Goal: Task Accomplishment & Management: Manage account settings

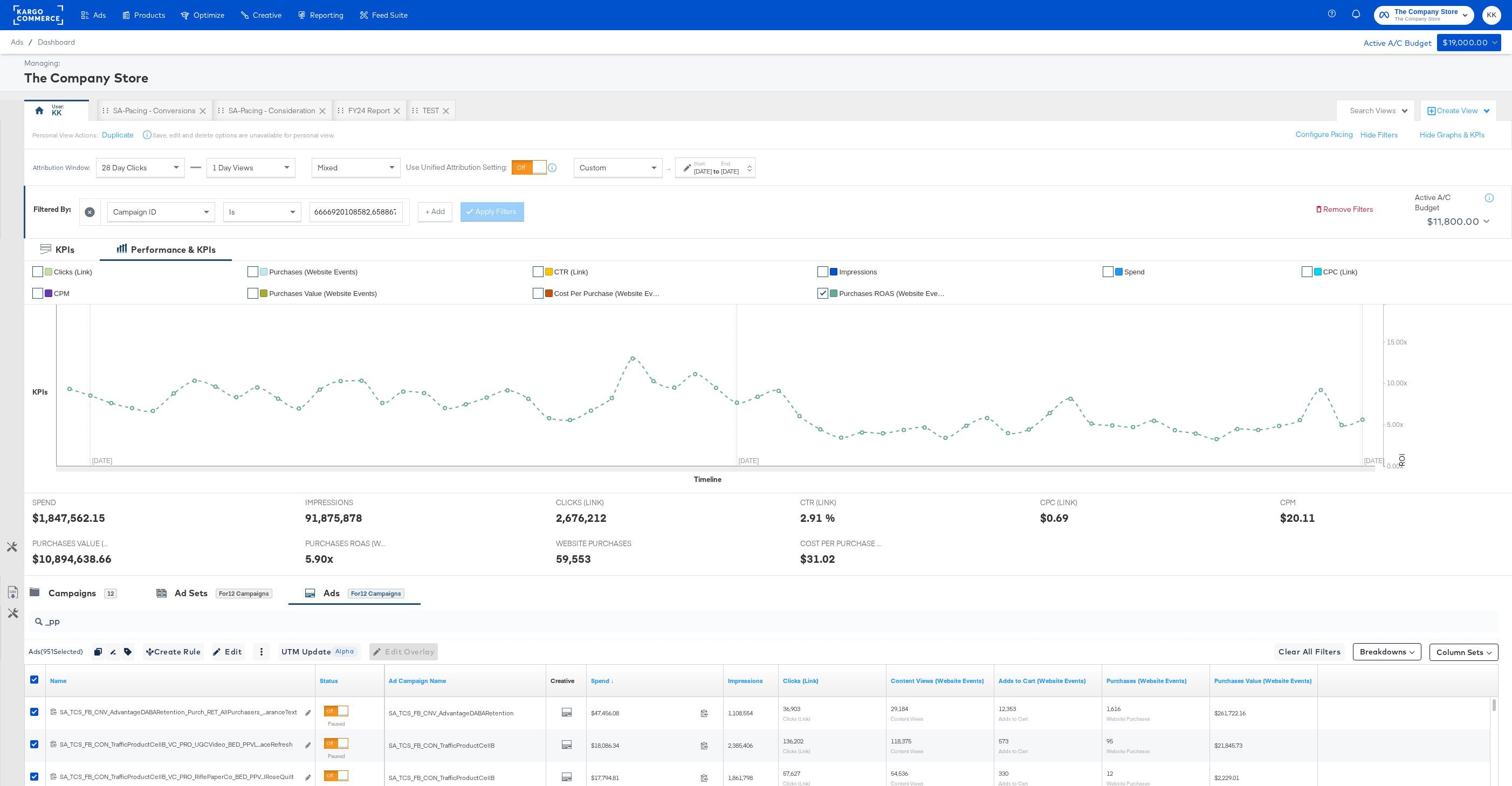
click at [157, 106] on div "SA-Pacing - Conversions" at bounding box center [155, 111] width 82 height 10
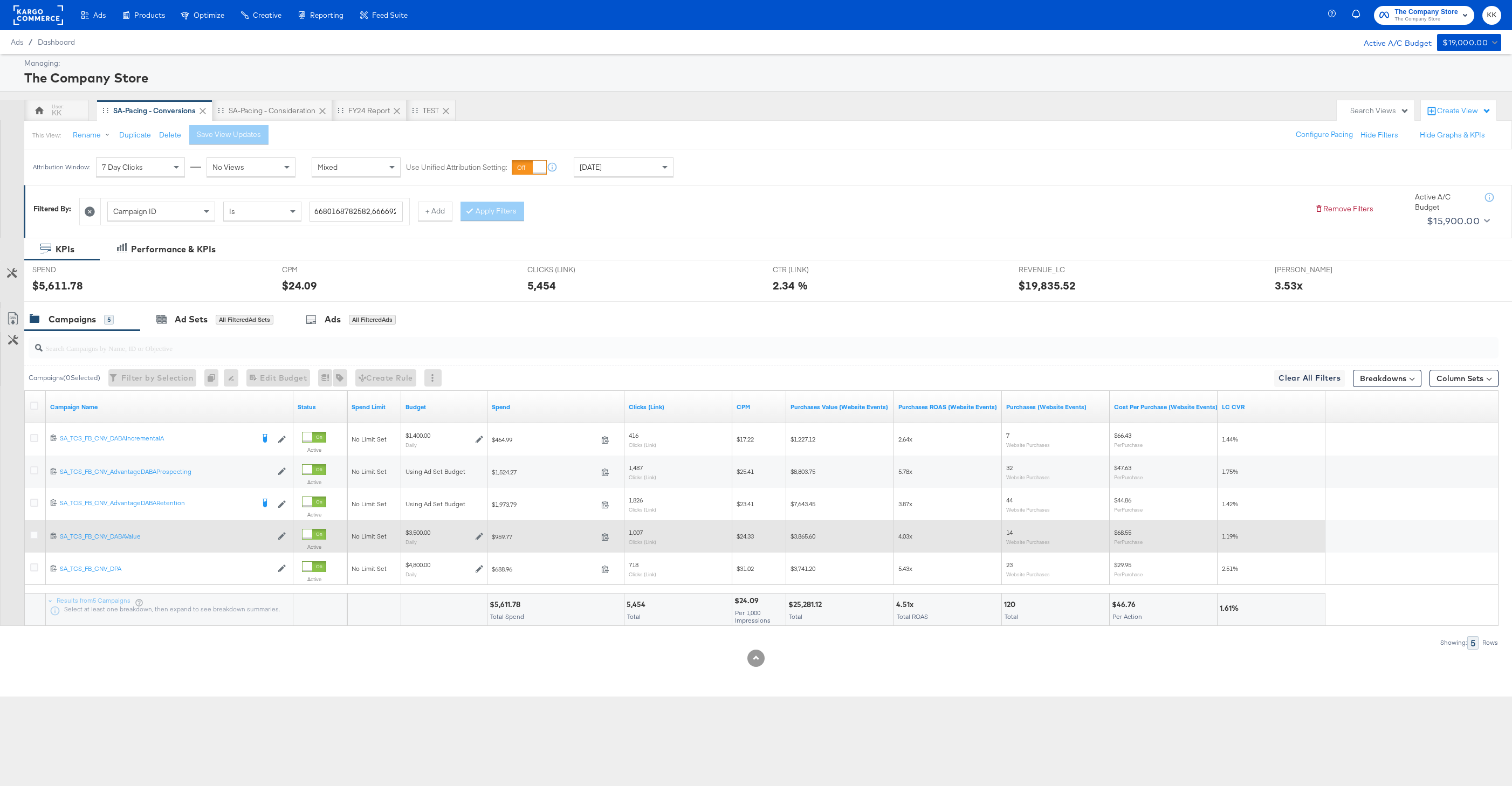
click at [26, 533] on div at bounding box center [36, 537] width 20 height 20
click at [33, 533] on icon at bounding box center [34, 535] width 8 height 8
click at [0, 0] on input "checkbox" at bounding box center [0, 0] width 0 height 0
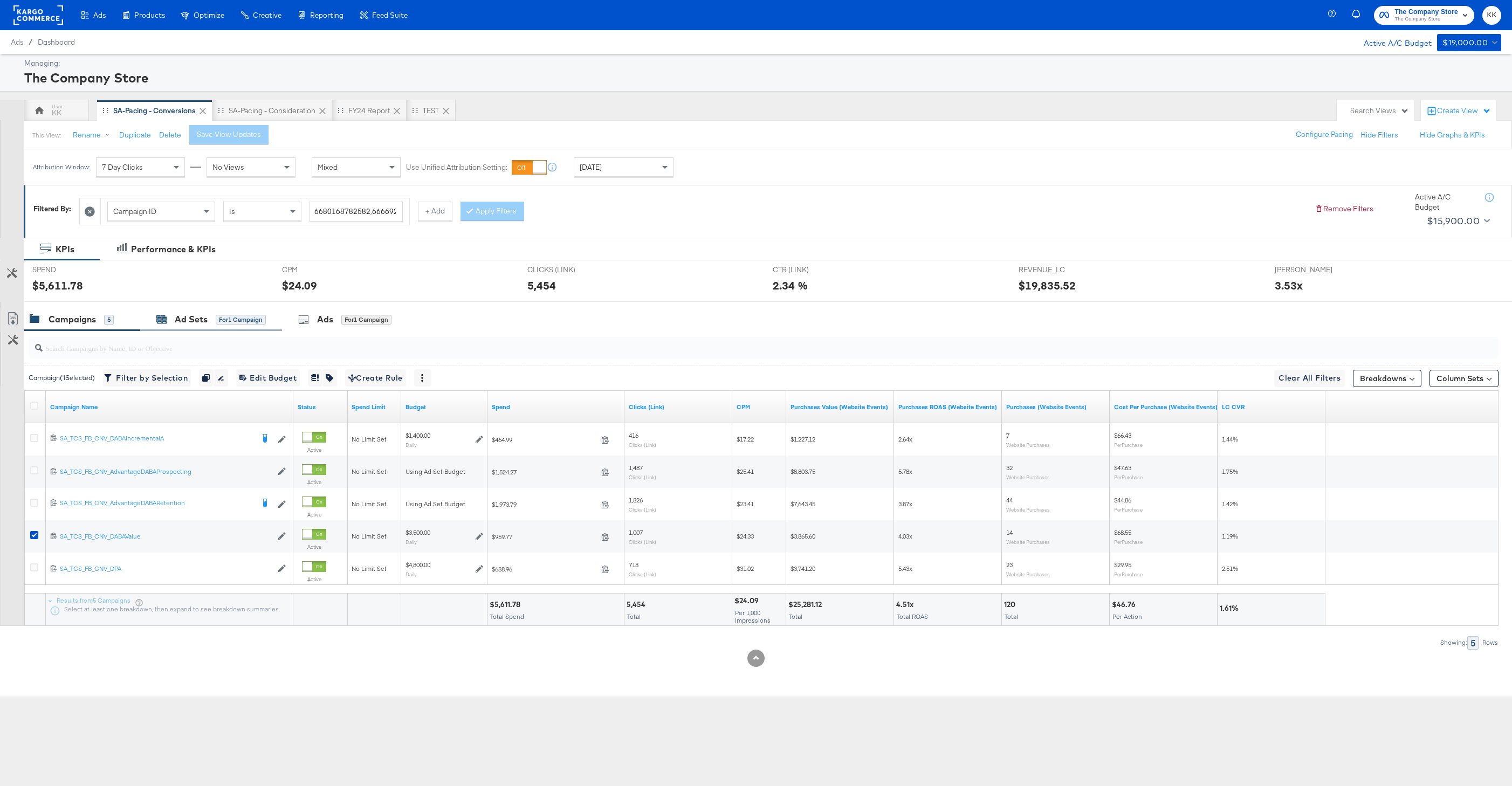
click at [212, 325] on div "Ad Sets for 1 Campaign" at bounding box center [211, 319] width 110 height 12
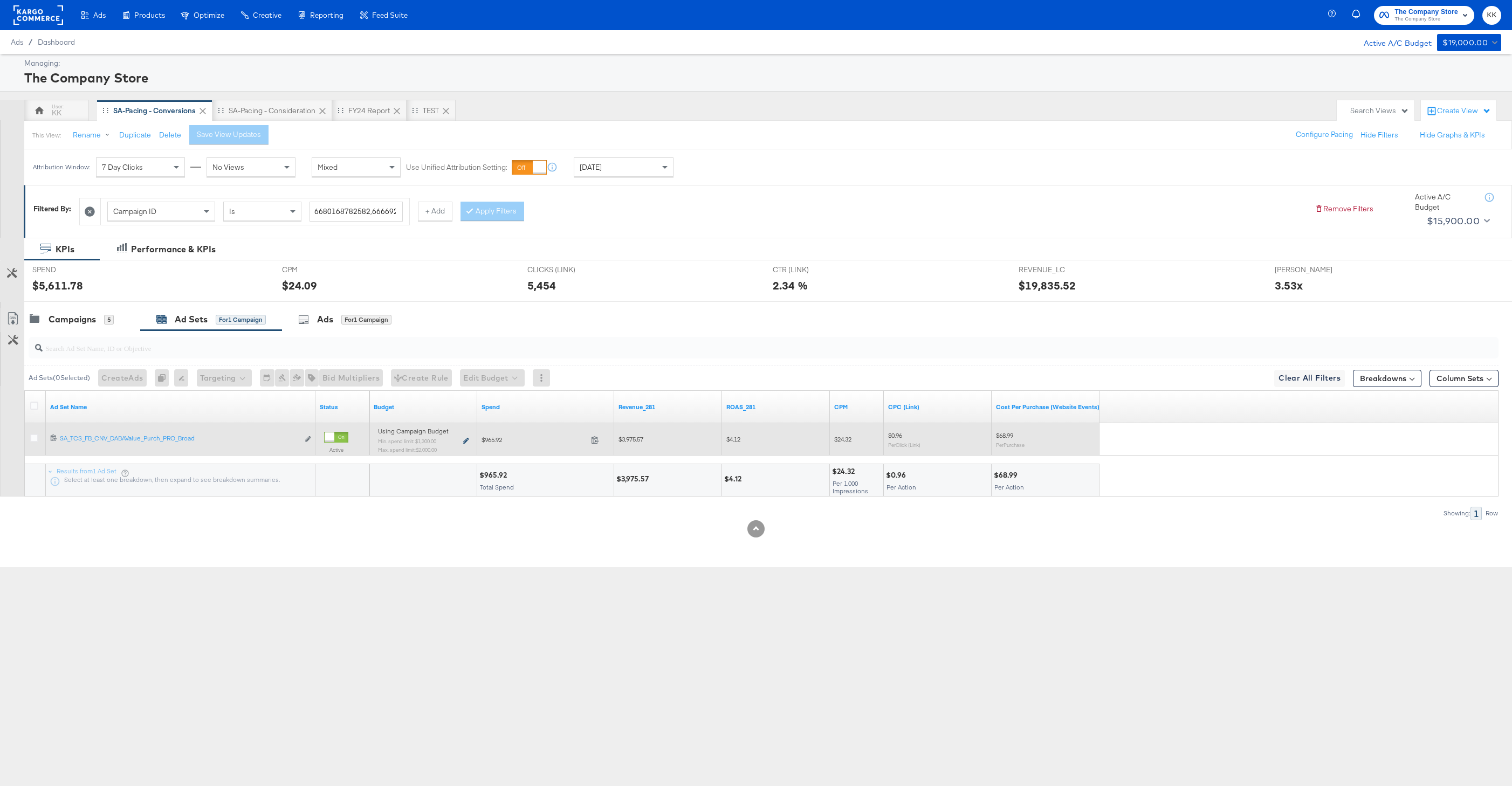
click at [465, 441] on icon at bounding box center [466, 441] width 6 height 6
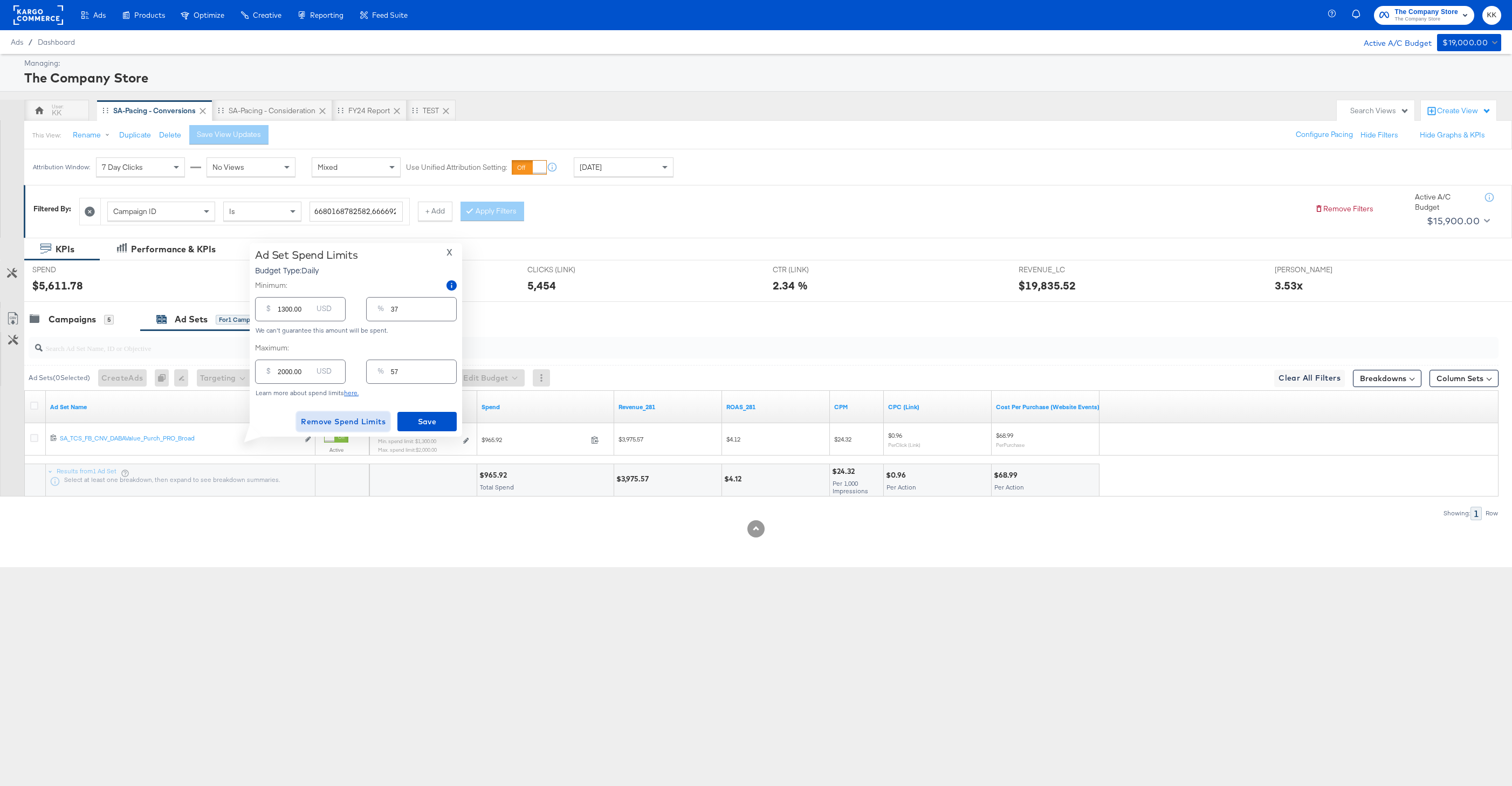
click at [325, 417] on span "Remove Spend Limits" at bounding box center [343, 422] width 84 height 13
click at [357, 416] on span "Remove Spend Limits" at bounding box center [343, 422] width 84 height 13
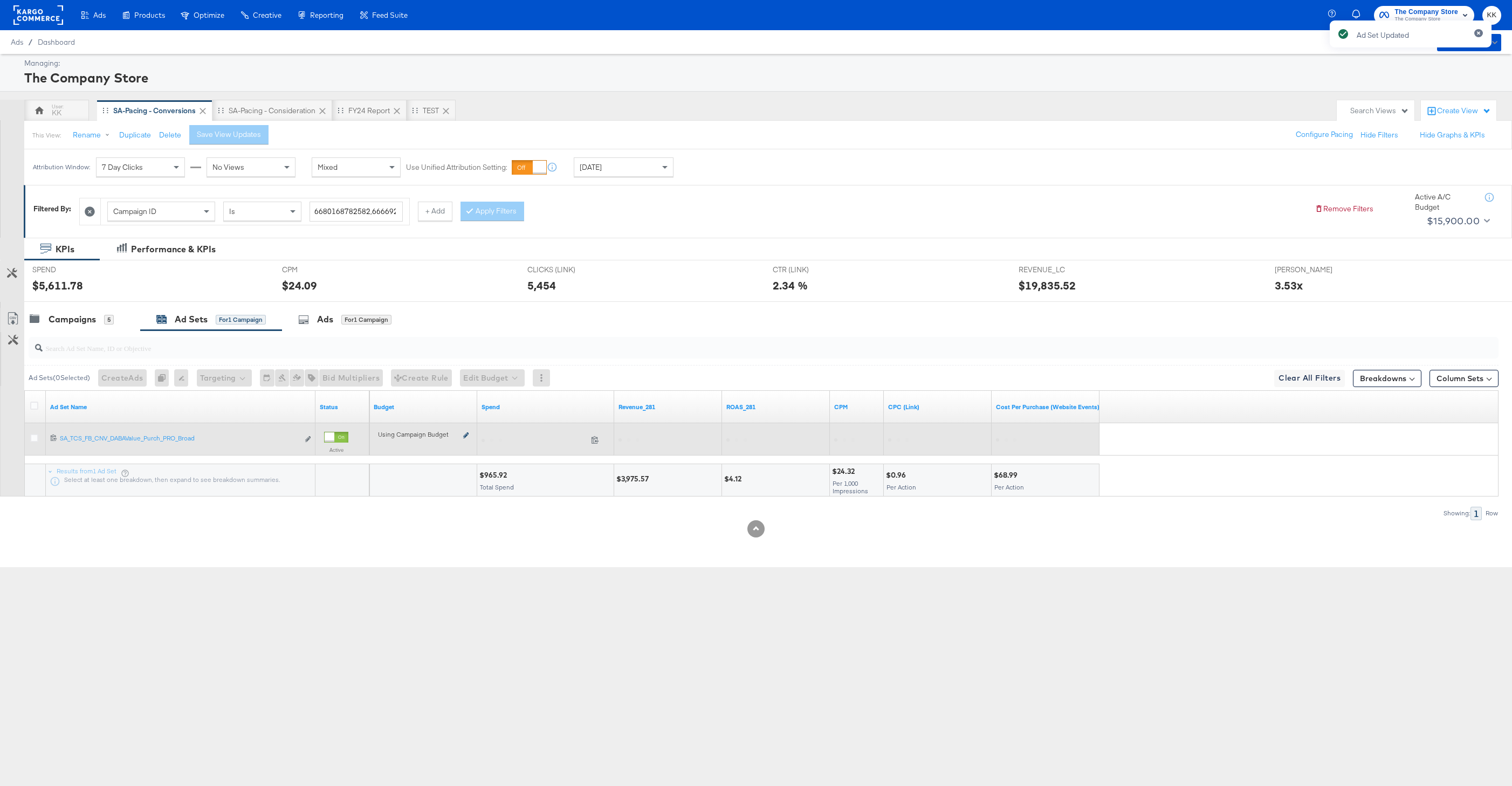
click at [468, 435] on icon at bounding box center [466, 435] width 6 height 6
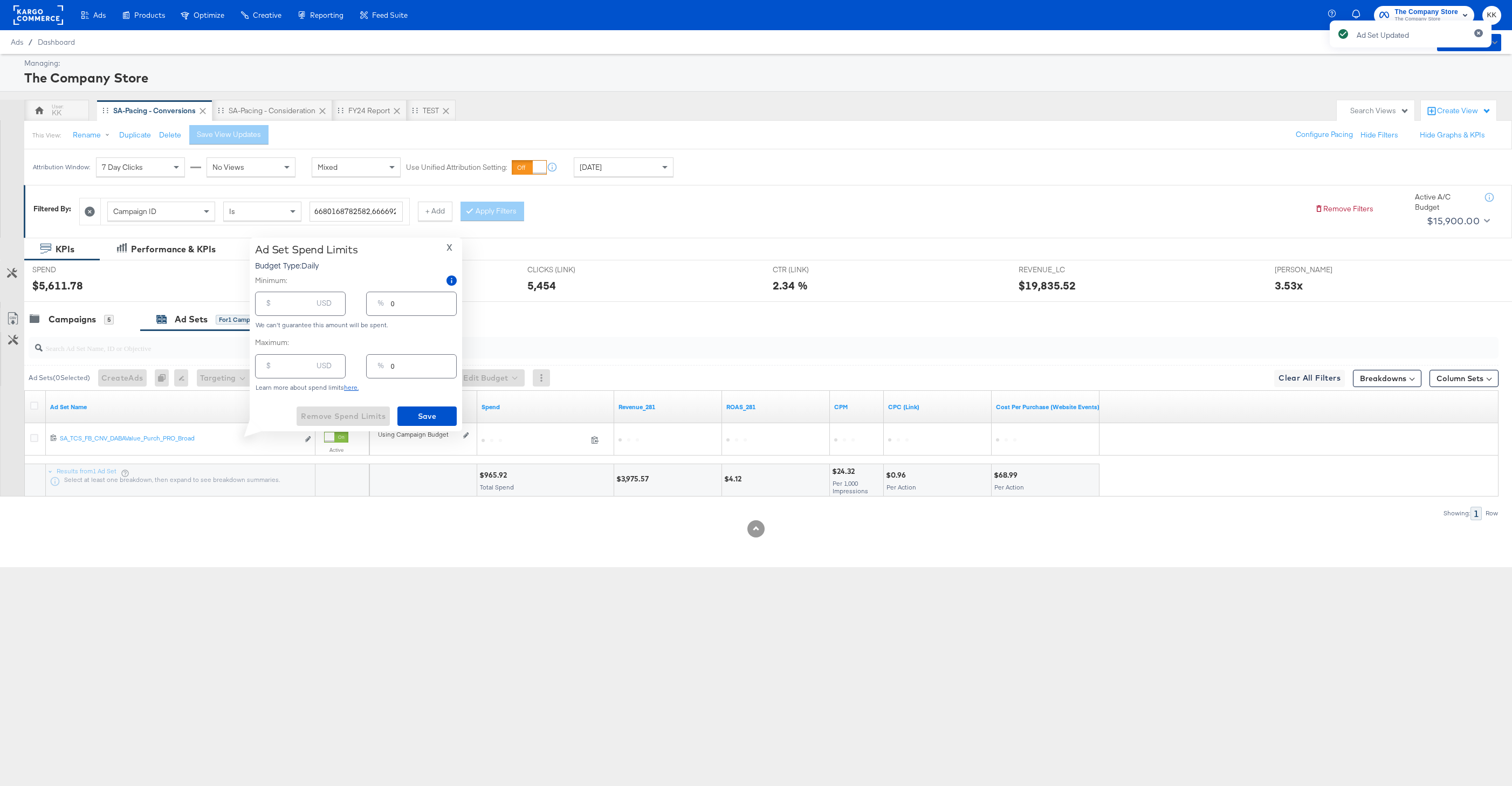
click at [285, 301] on input "number" at bounding box center [294, 299] width 35 height 23
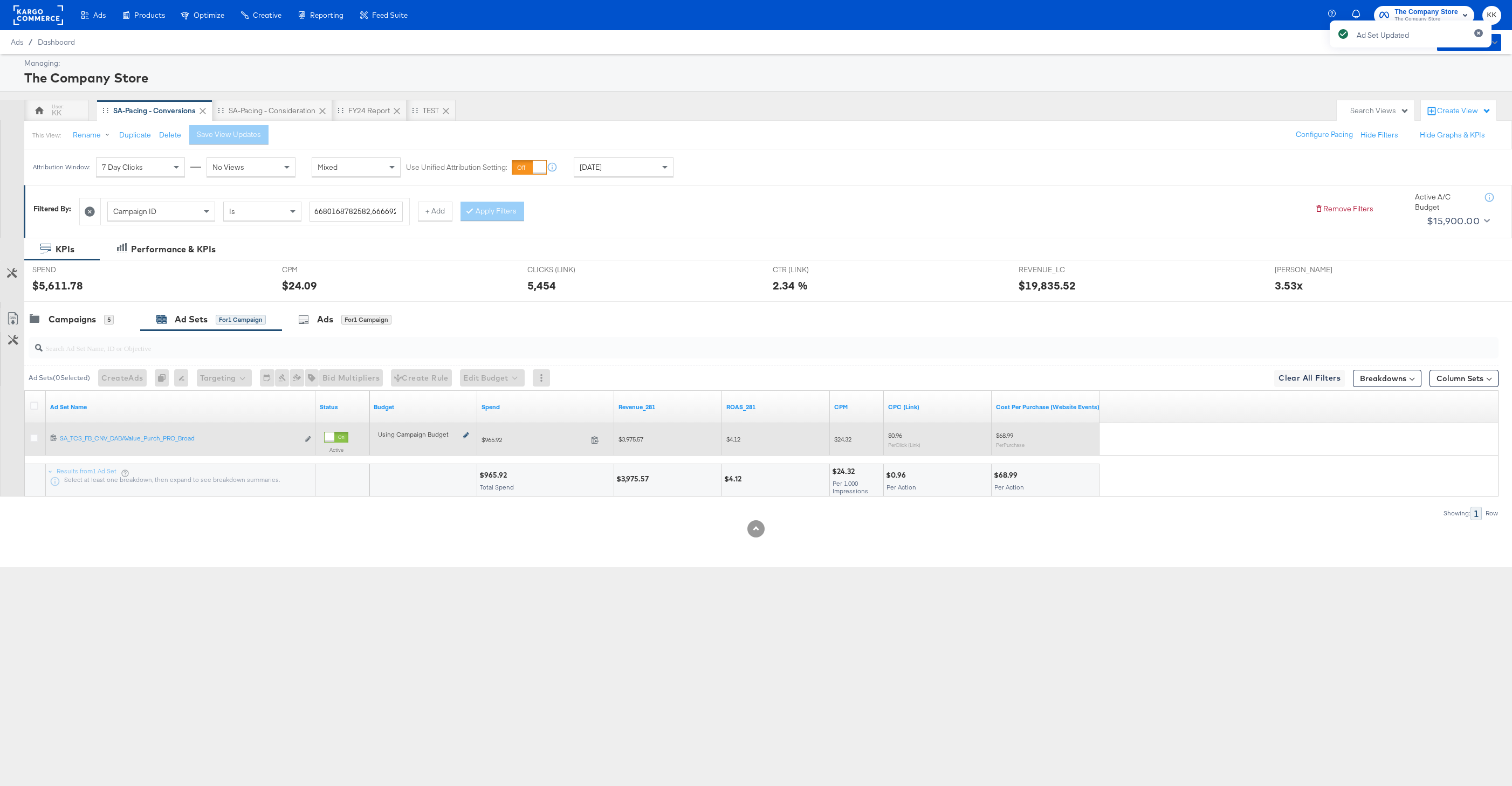
click at [467, 435] on icon at bounding box center [466, 435] width 6 height 6
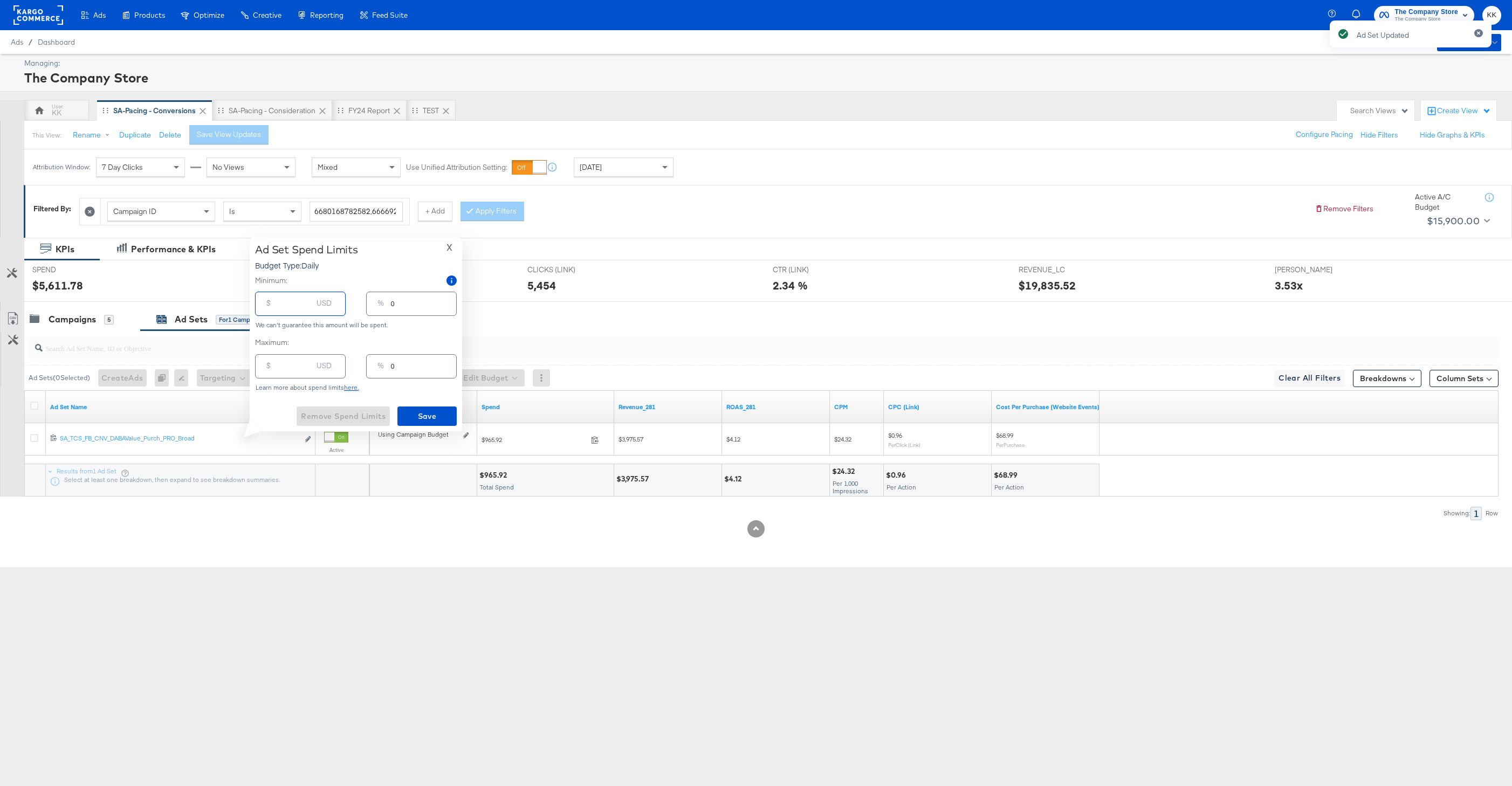
click at [283, 310] on input "number" at bounding box center [294, 299] width 35 height 23
type input "9"
type input "90"
type input "3"
type input "900"
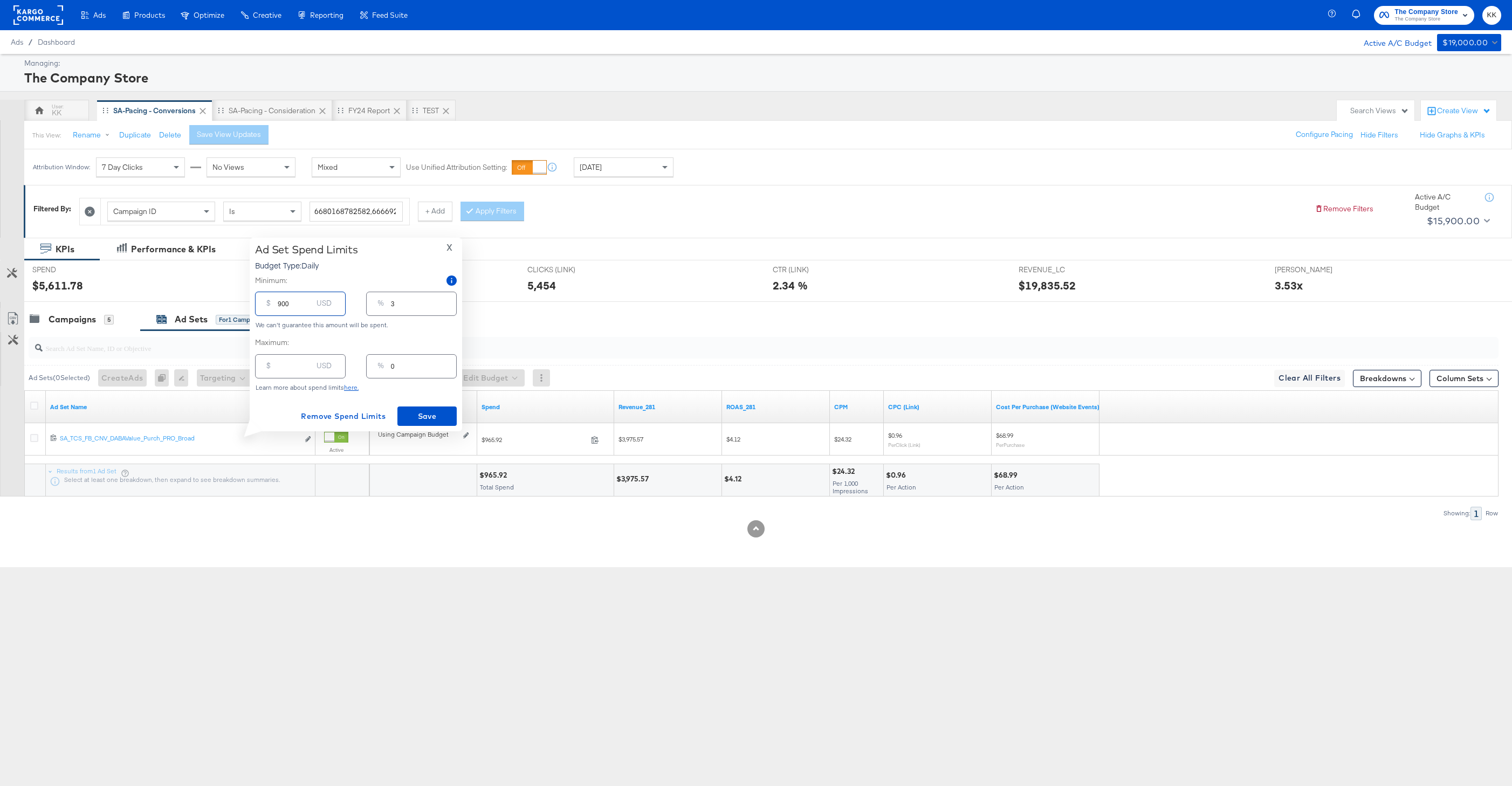
type input "26"
type input "900.00"
click at [416, 414] on span "Save" at bounding box center [427, 416] width 51 height 13
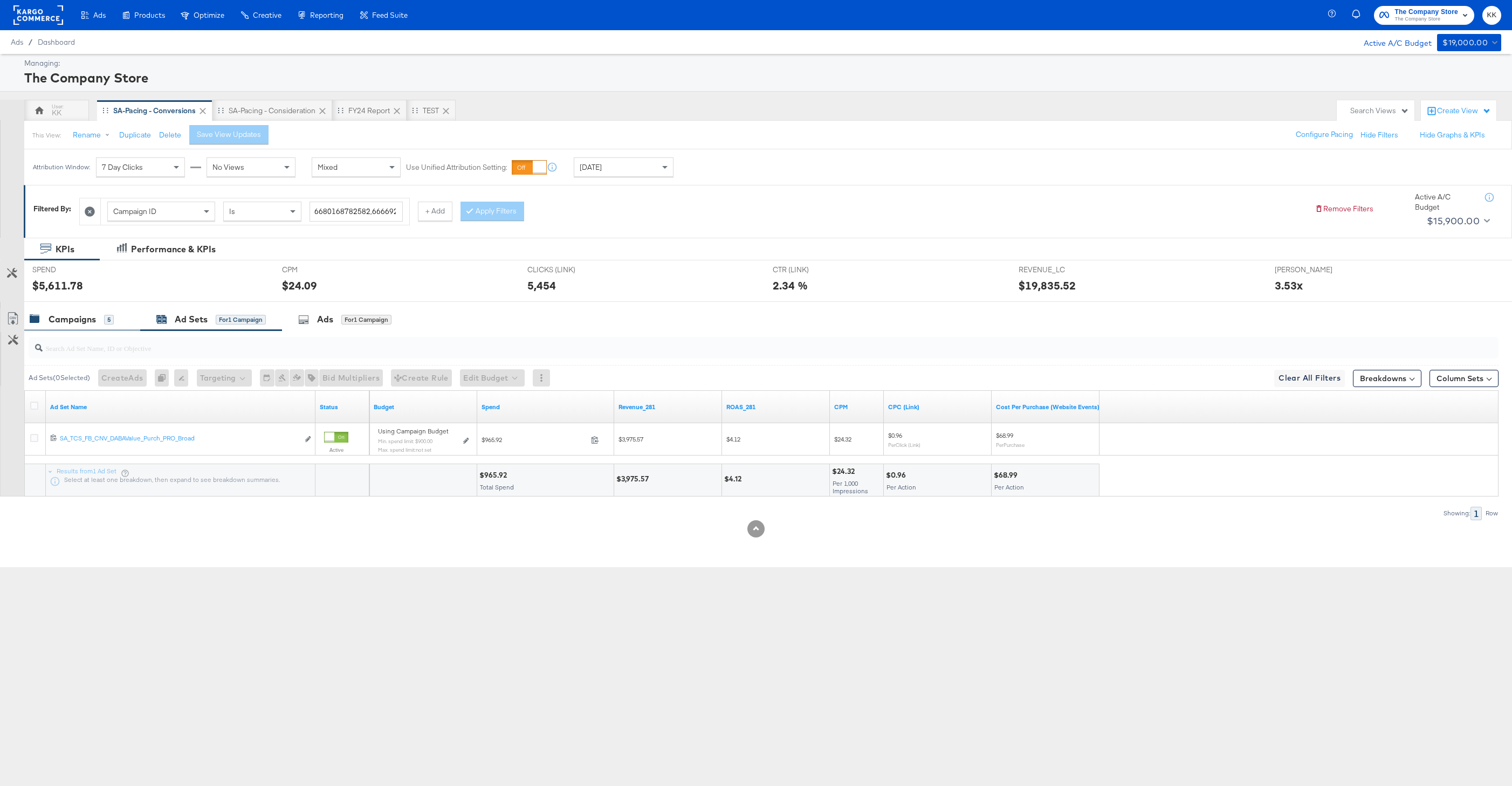
click at [62, 321] on div "Campaigns" at bounding box center [72, 319] width 48 height 12
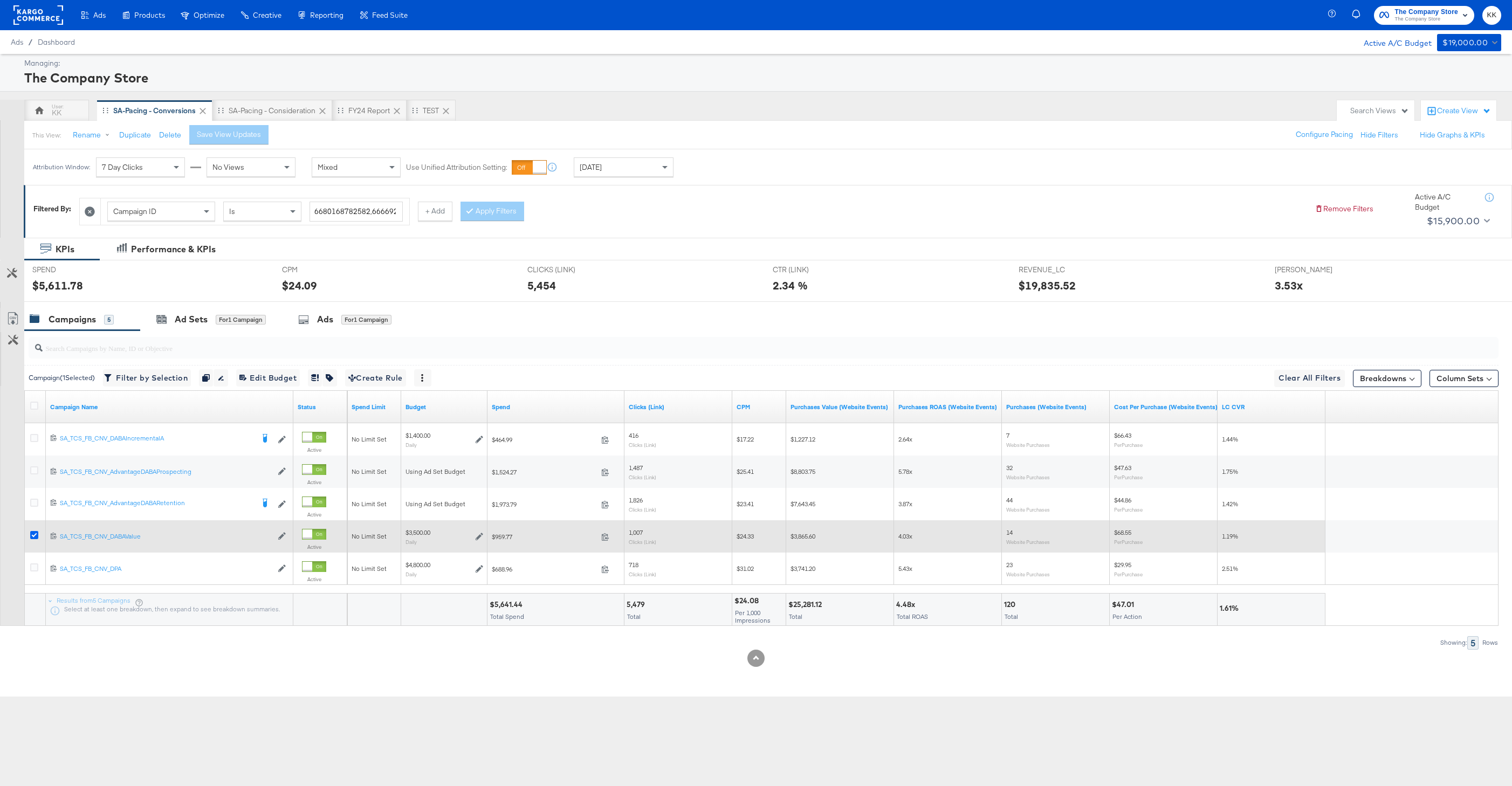
click at [33, 537] on icon at bounding box center [34, 535] width 8 height 8
click at [0, 0] on input "checkbox" at bounding box center [0, 0] width 0 height 0
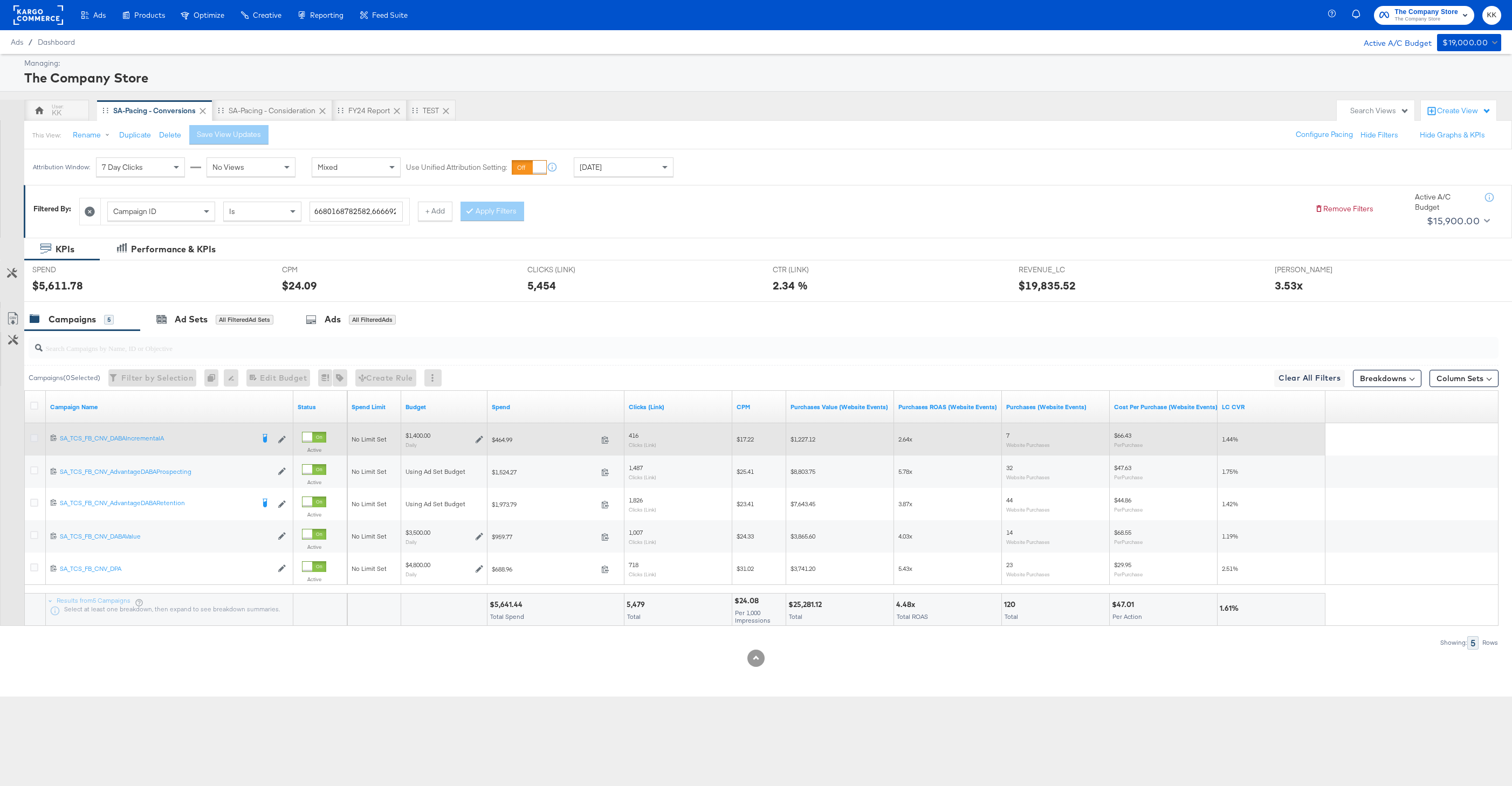
click at [31, 436] on icon at bounding box center [34, 438] width 8 height 8
click at [0, 0] on input "checkbox" at bounding box center [0, 0] width 0 height 0
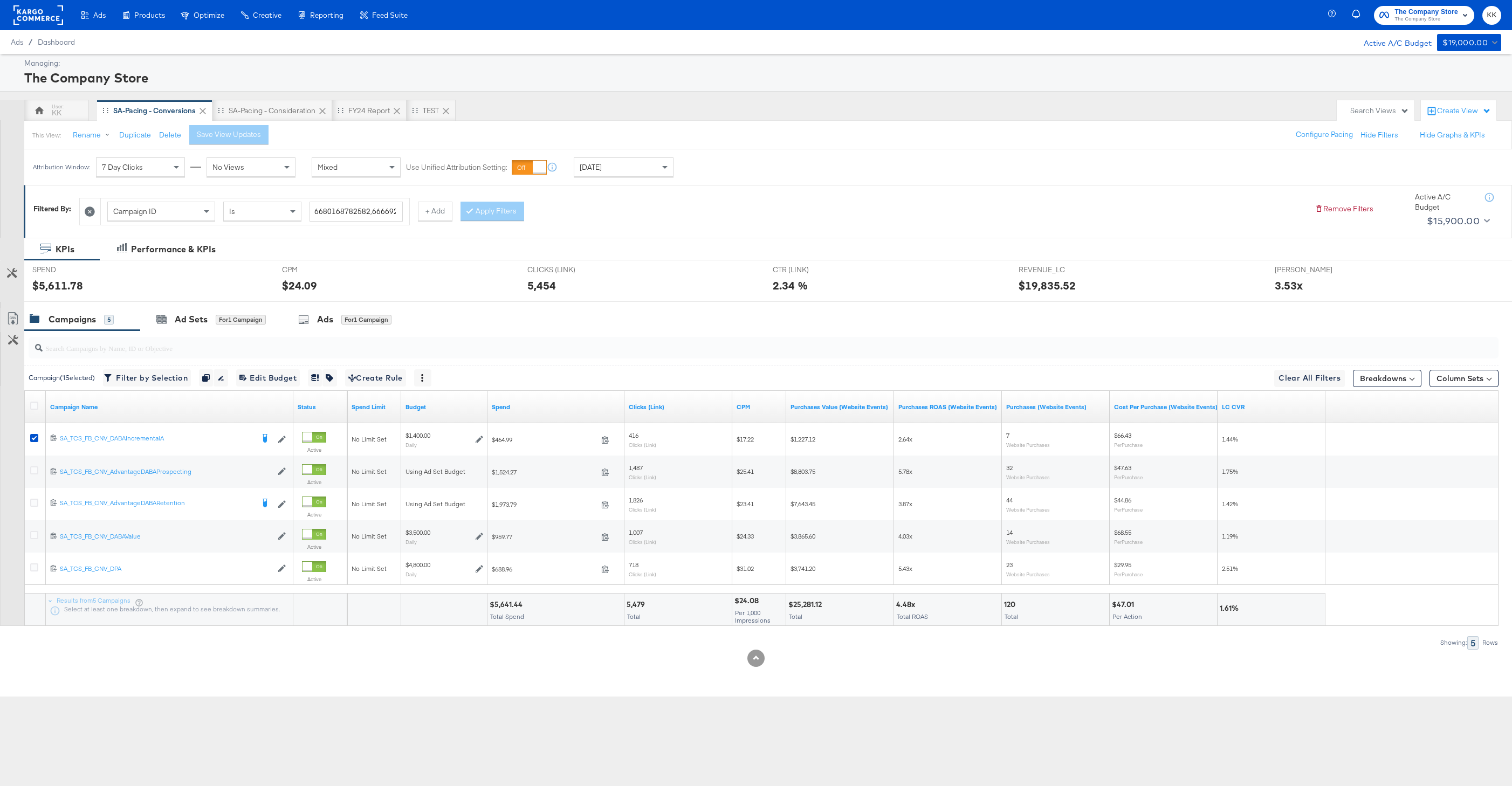
click at [206, 337] on input "search" at bounding box center [700, 343] width 1317 height 21
click at [216, 317] on div "for 1 Campaign" at bounding box center [240, 320] width 50 height 9
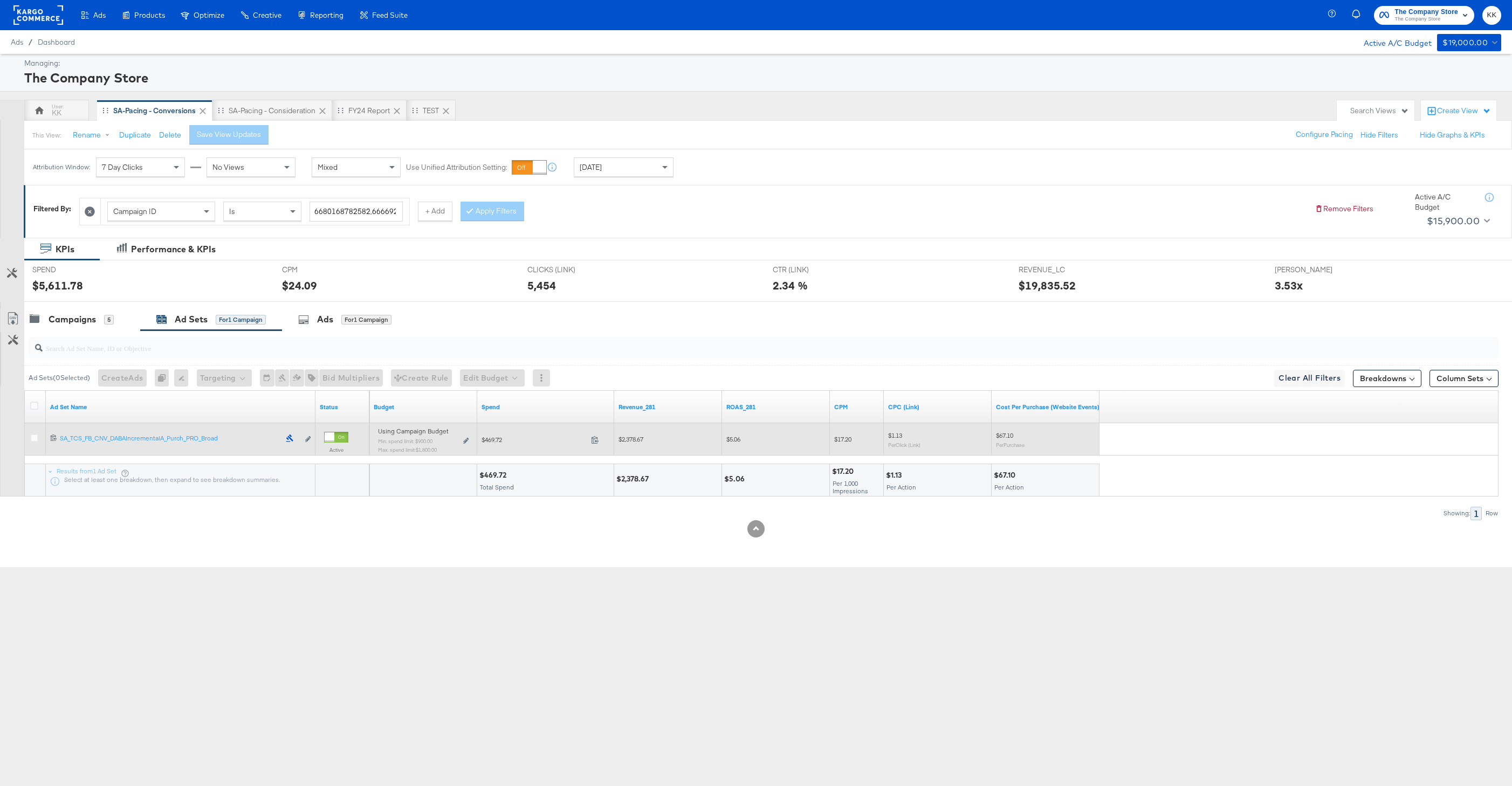
click at [457, 442] on div "Using Campaign Budget Min. spend limit: $900.00 Max. spend limit : $1,800.00 Ed…" at bounding box center [423, 445] width 91 height 25
click at [461, 442] on div "Using Campaign Budget Min. spend limit: $900.00 Max. spend limit : $1,800.00 Ed…" at bounding box center [423, 445] width 91 height 25
click at [467, 437] on div "Using Campaign Budget Min. spend limit: $900.00 Max. spend limit : $1,800.00 Ed…" at bounding box center [423, 445] width 91 height 25
click at [465, 439] on icon at bounding box center [466, 441] width 6 height 6
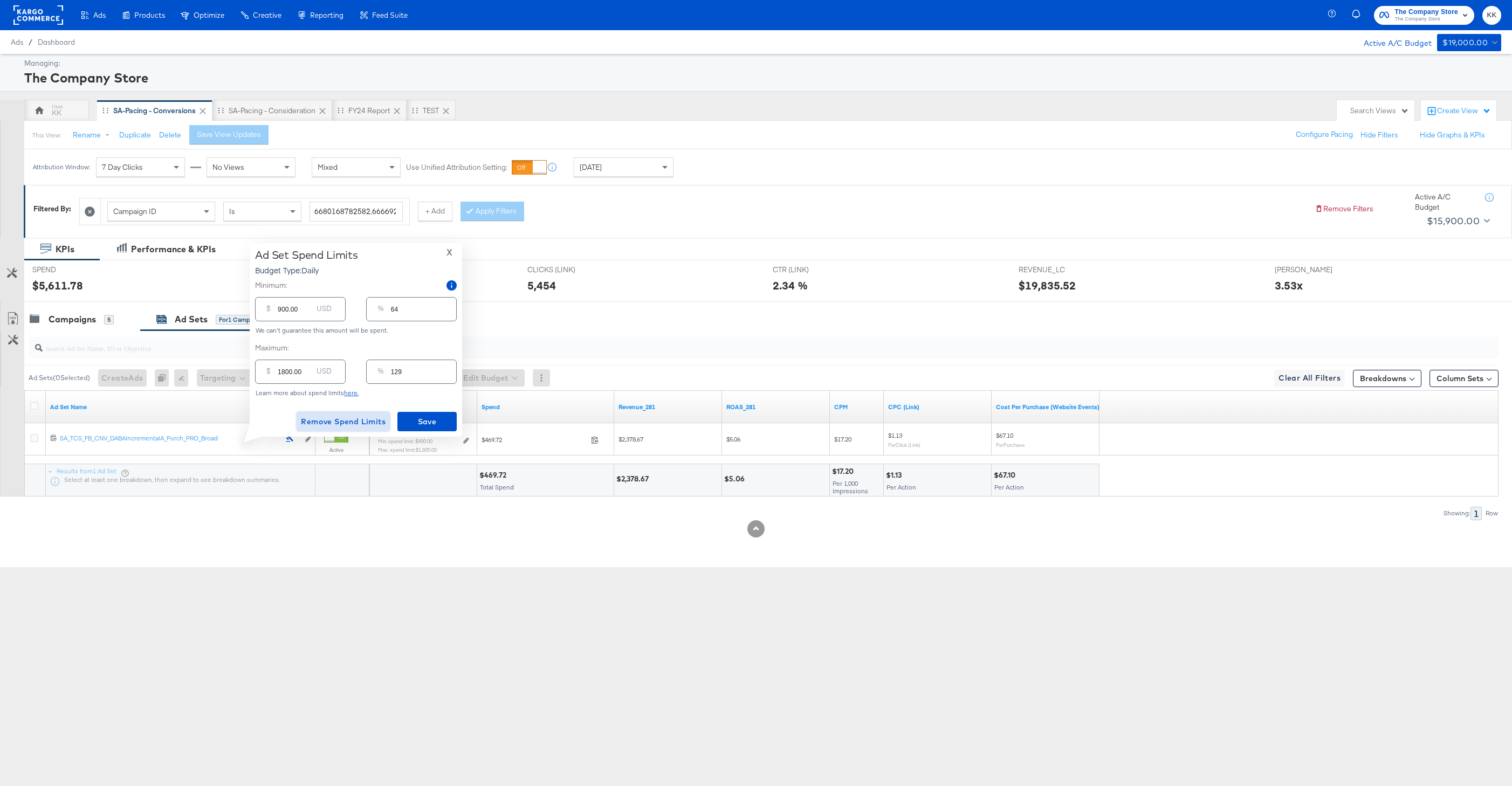
click at [351, 418] on span "Remove Spend Limits" at bounding box center [343, 422] width 84 height 13
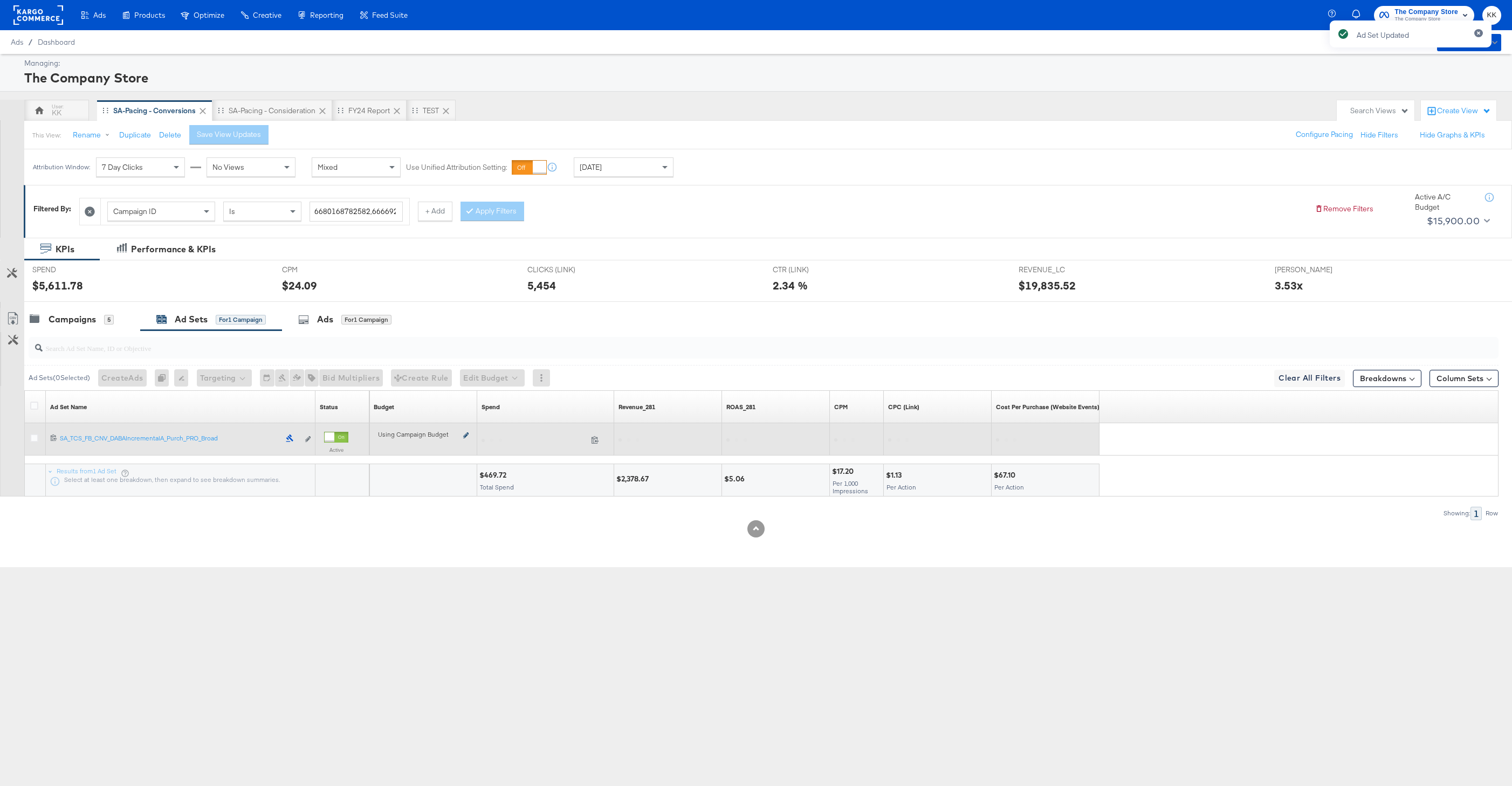
click at [468, 435] on icon at bounding box center [466, 435] width 6 height 6
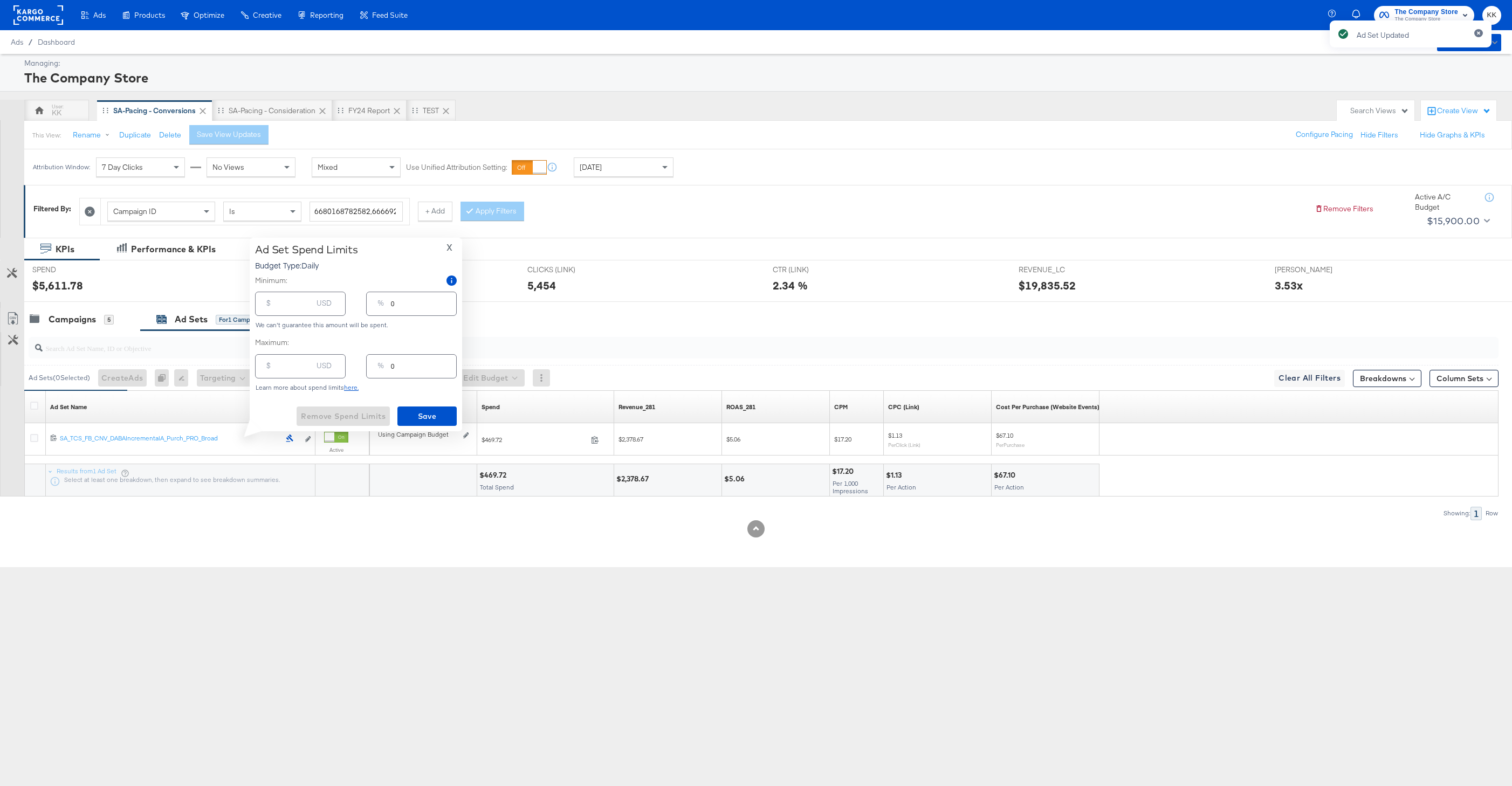
click at [300, 301] on input "number" at bounding box center [294, 299] width 35 height 23
type input "9"
type input "1"
type input "90"
type input "6"
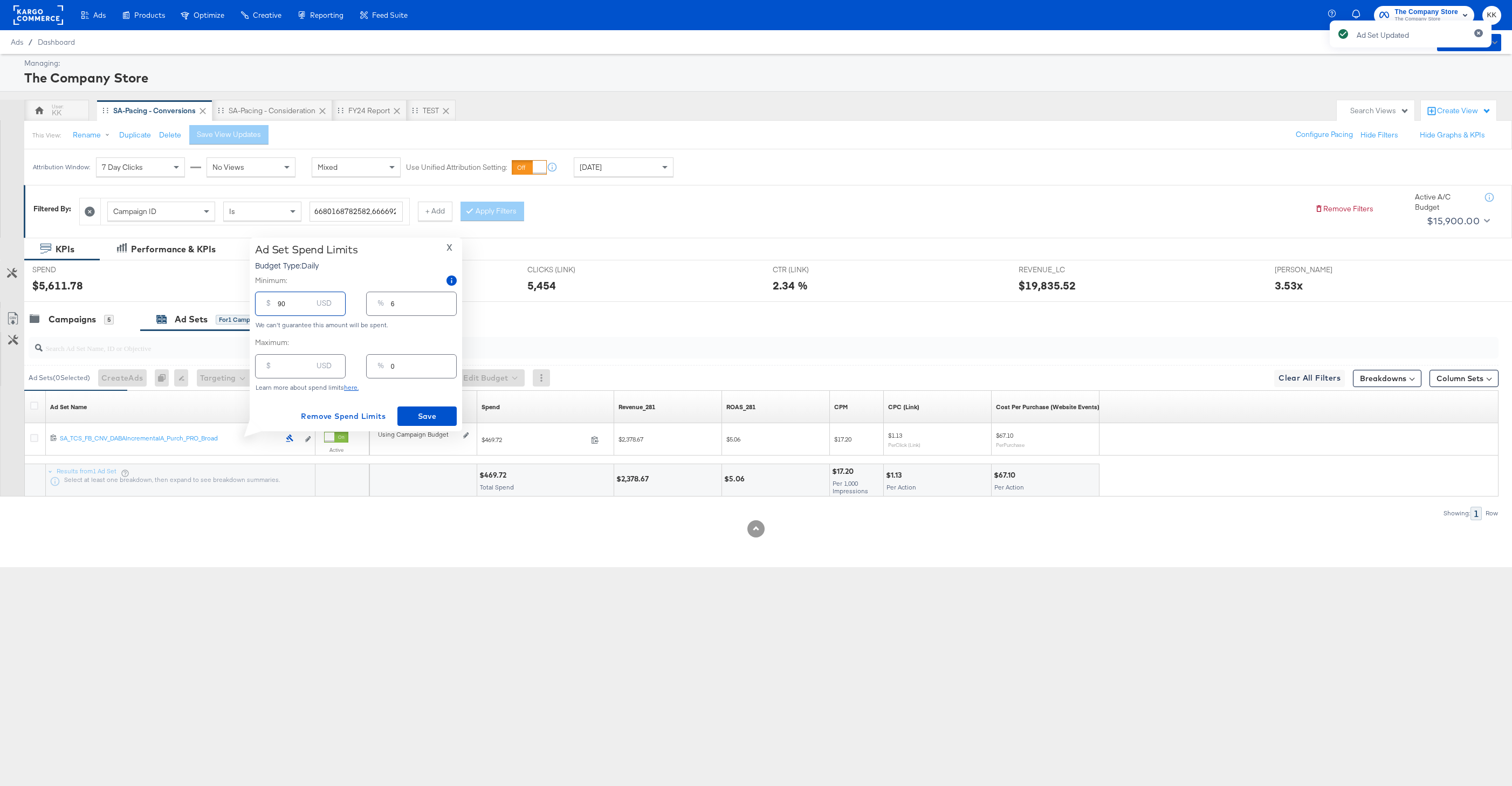
type input "900"
type input "64"
type input "900.00"
click at [429, 418] on span "Save" at bounding box center [427, 416] width 51 height 13
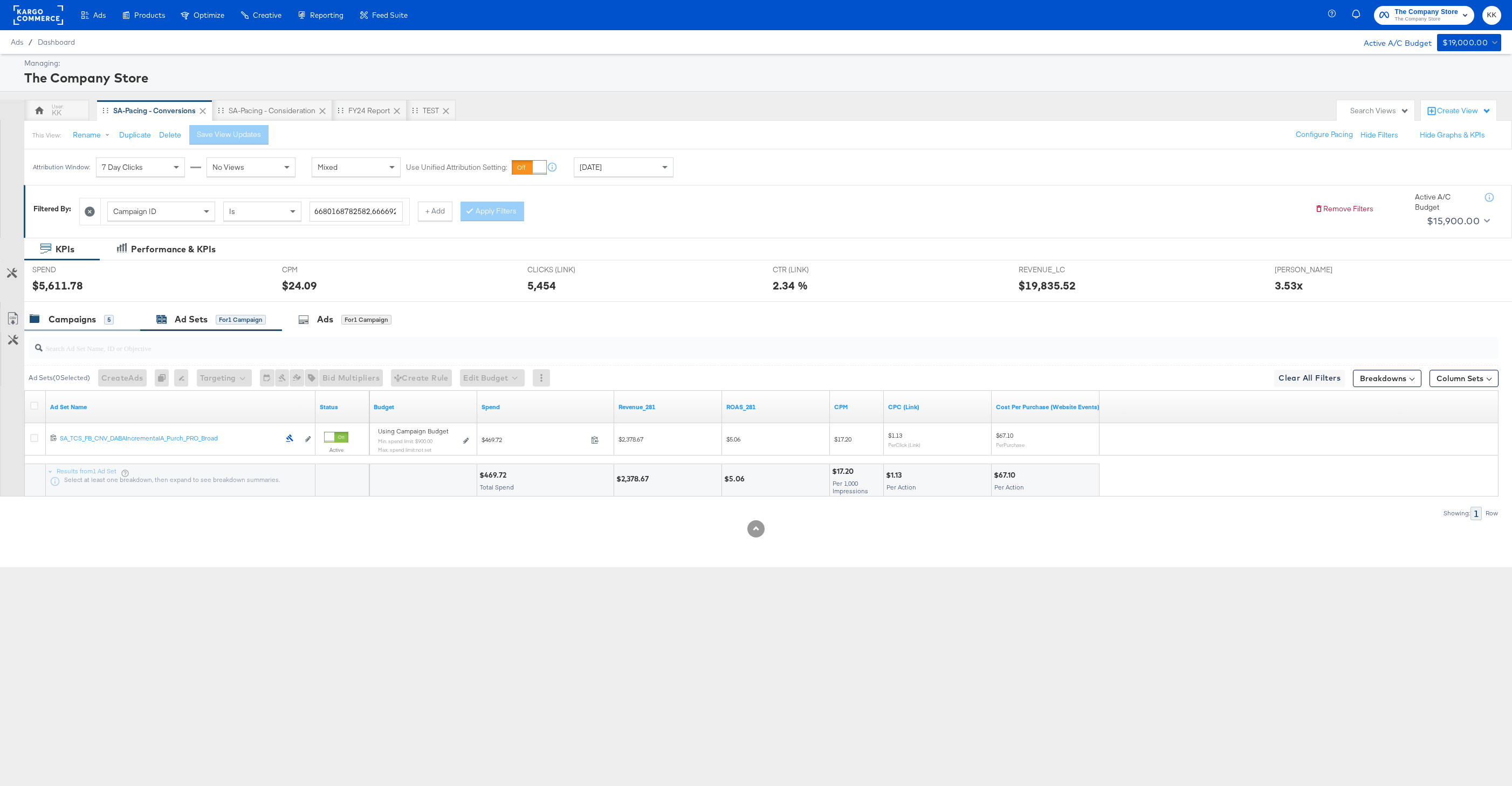
click at [56, 319] on div "Campaigns" at bounding box center [72, 319] width 48 height 12
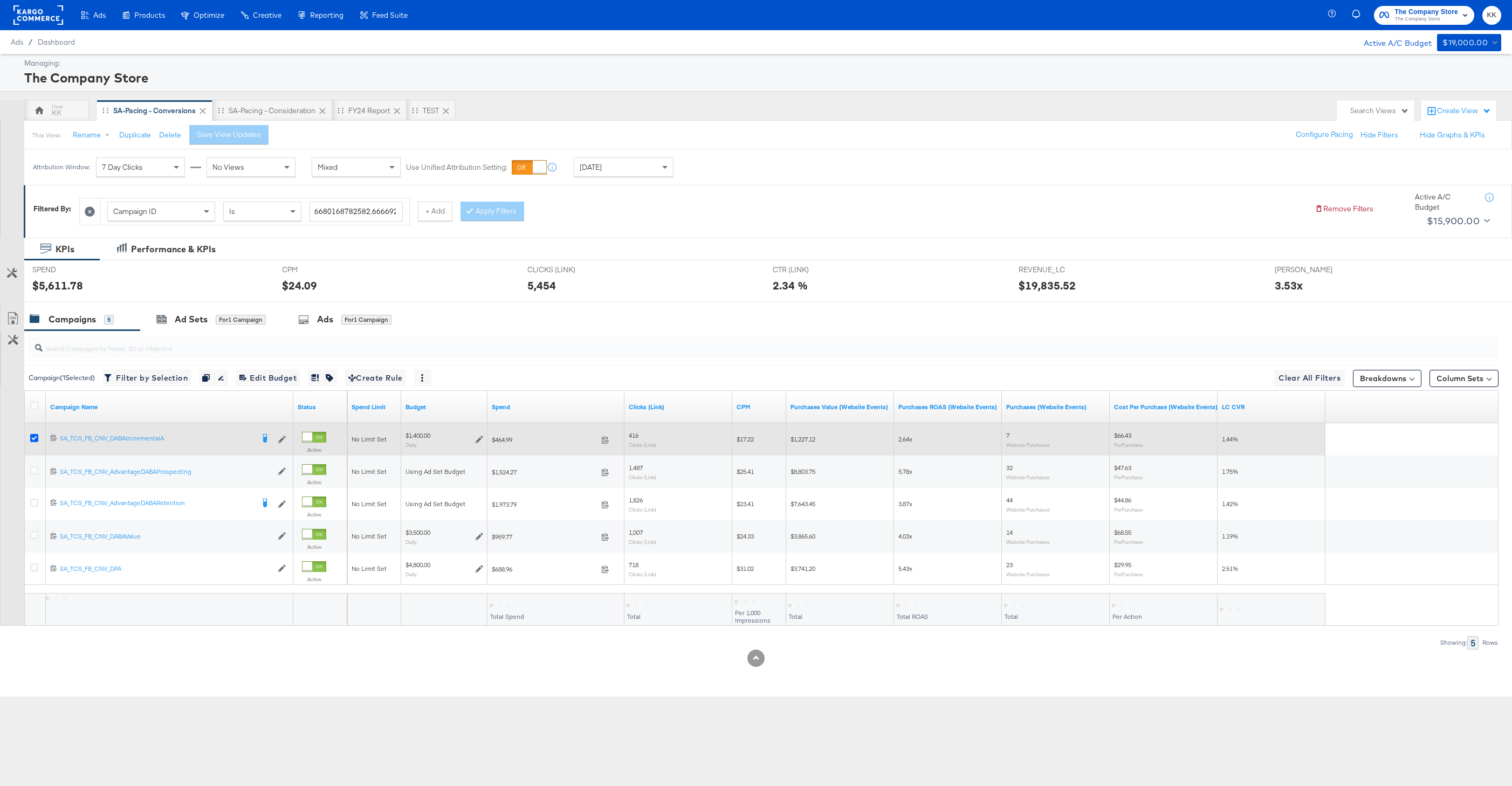
click at [34, 435] on icon at bounding box center [34, 438] width 8 height 8
click at [0, 0] on input "checkbox" at bounding box center [0, 0] width 0 height 0
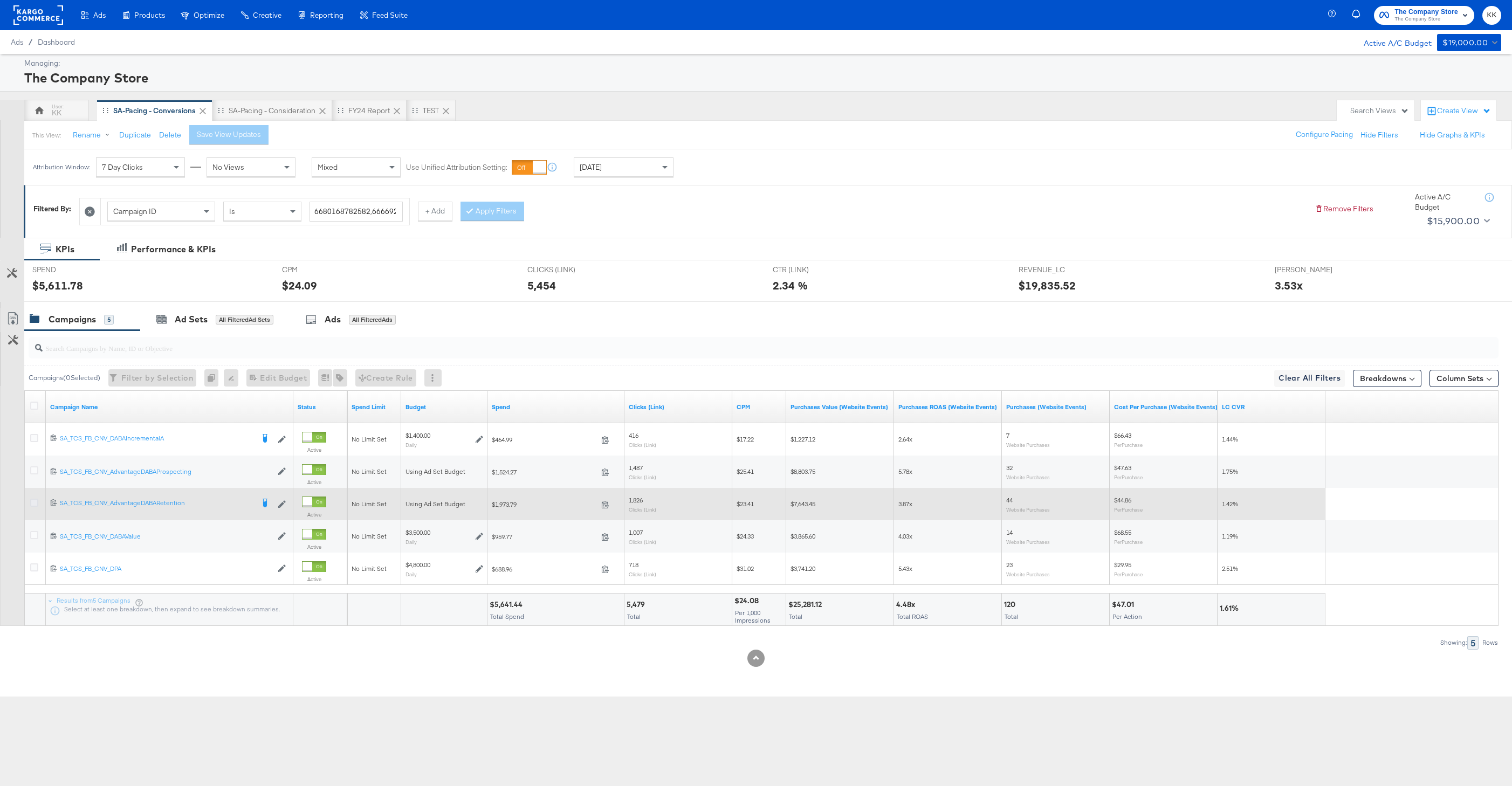
click at [33, 504] on icon at bounding box center [34, 503] width 8 height 8
click at [0, 0] on input "checkbox" at bounding box center [0, 0] width 0 height 0
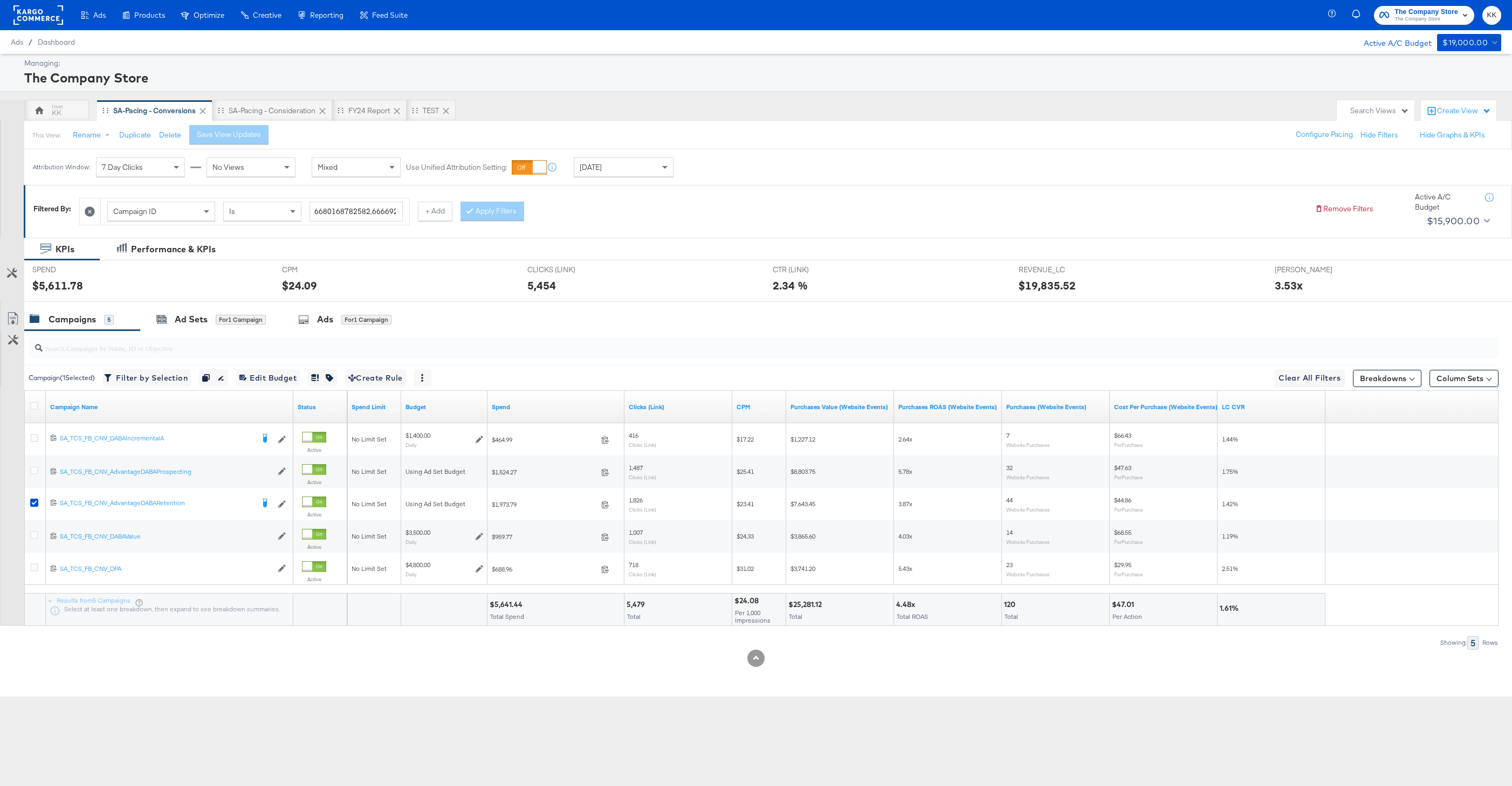
click at [207, 298] on div "SPEND SPEND $5,611.78" at bounding box center [149, 281] width 249 height 41
click at [207, 315] on div "Ad Sets for 1 Campaign" at bounding box center [211, 319] width 110 height 12
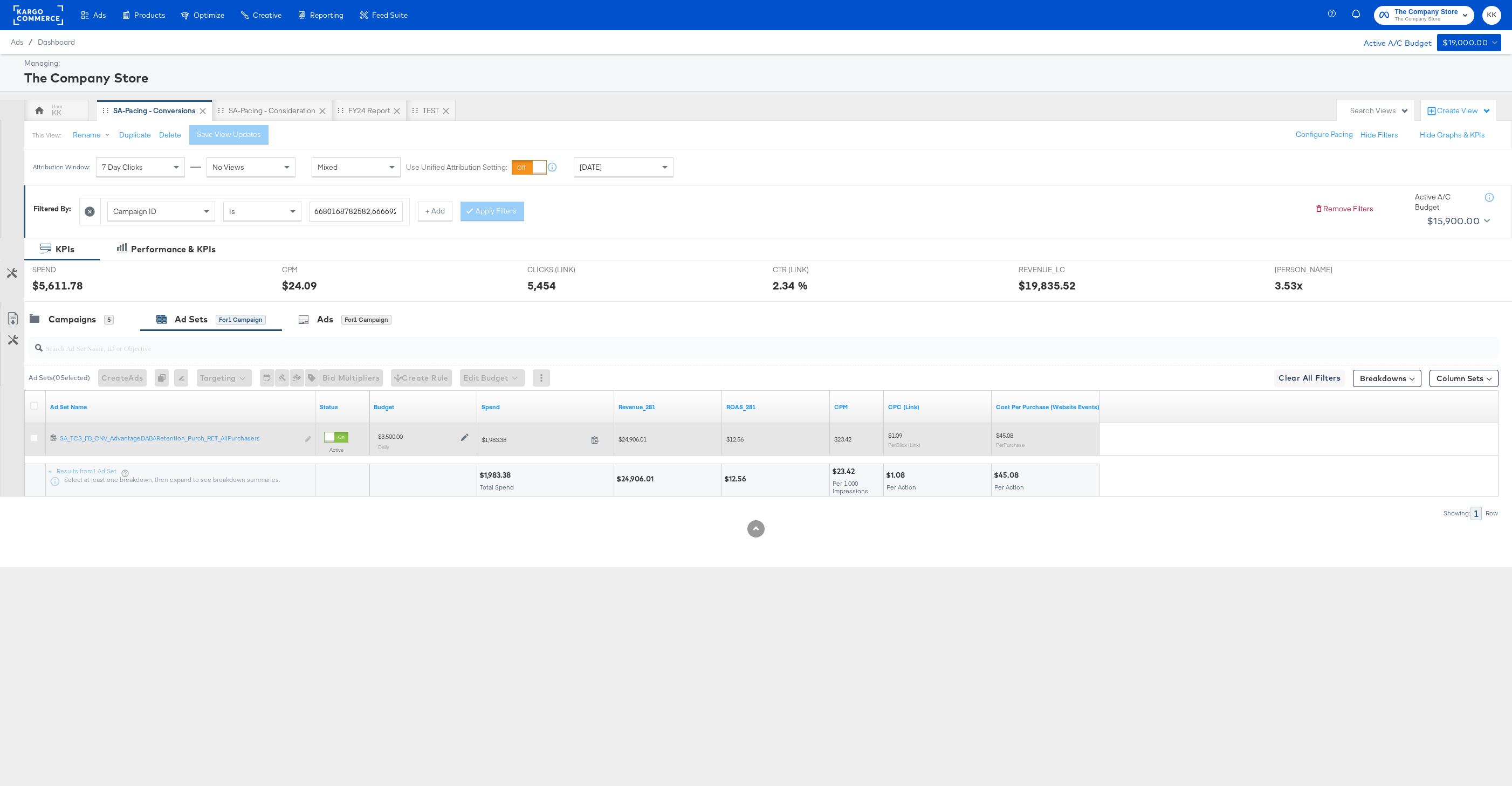
click at [462, 436] on icon at bounding box center [465, 437] width 7 height 8
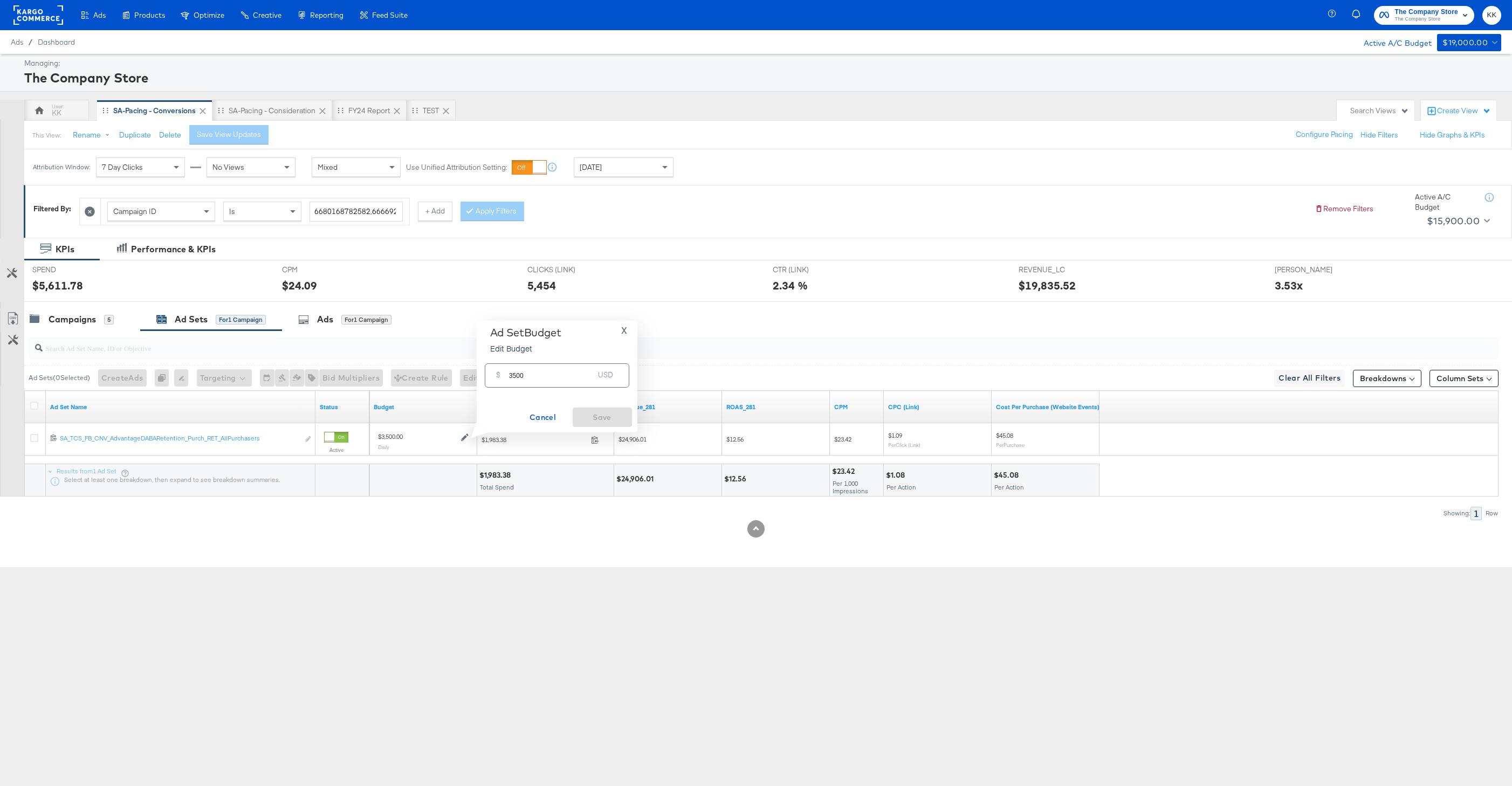
click at [516, 375] on input "3500" at bounding box center [551, 371] width 85 height 23
type input "3900"
click at [602, 426] on button "Save" at bounding box center [602, 417] width 59 height 20
